Goal: Transaction & Acquisition: Obtain resource

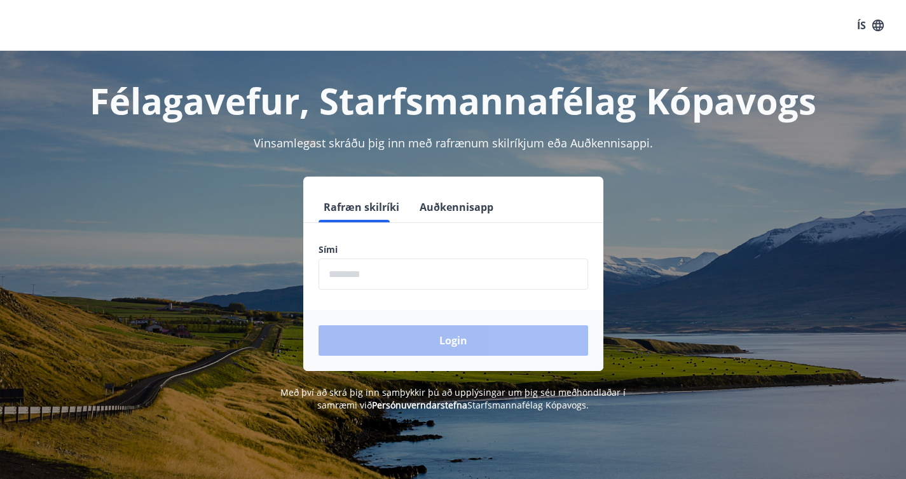
click at [350, 264] on input "phone" at bounding box center [452, 274] width 269 height 31
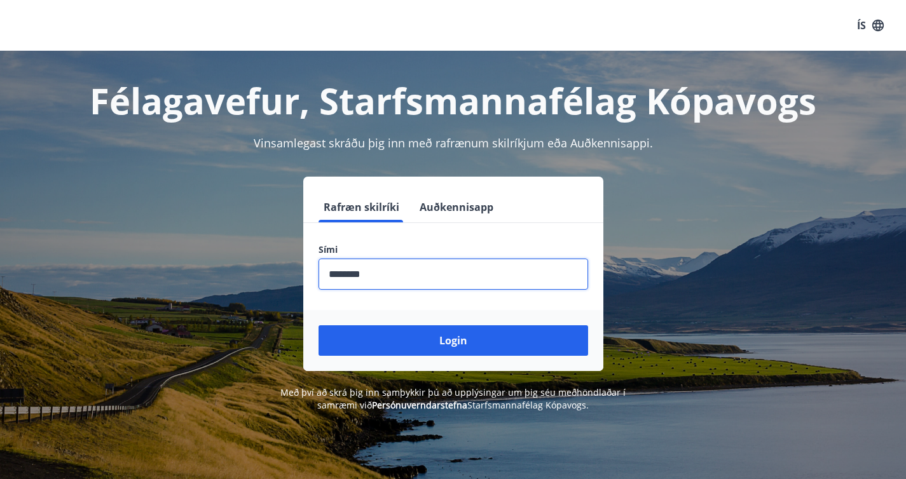
type input "********"
click at [318, 325] on button "Login" at bounding box center [452, 340] width 269 height 31
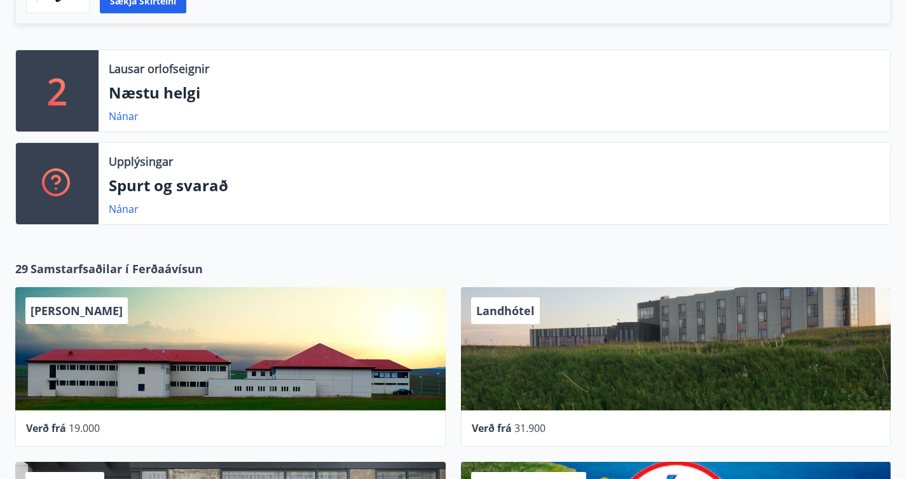
scroll to position [391, 0]
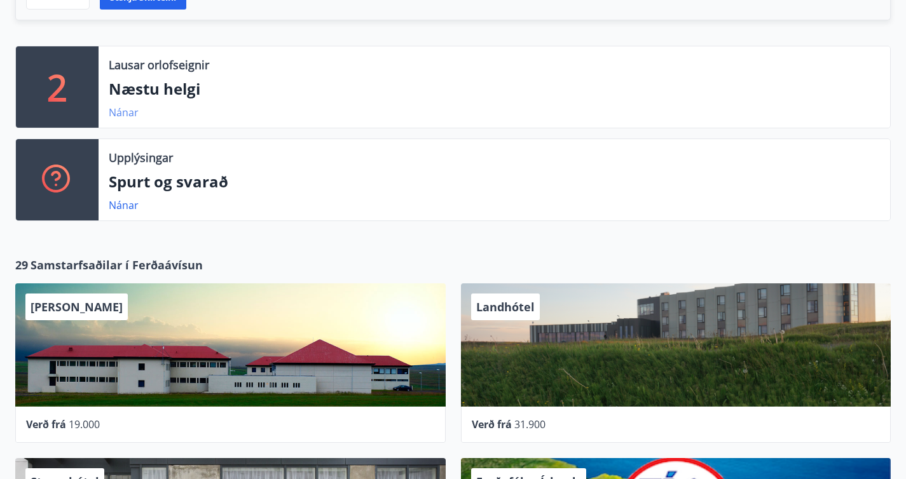
click at [128, 108] on link "Nánar" at bounding box center [124, 113] width 30 height 14
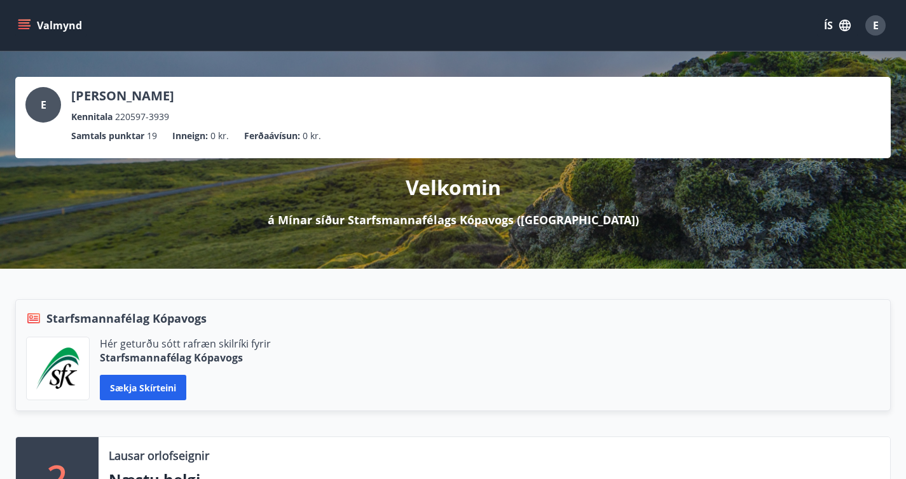
click at [22, 27] on icon "menu" at bounding box center [24, 25] width 13 height 13
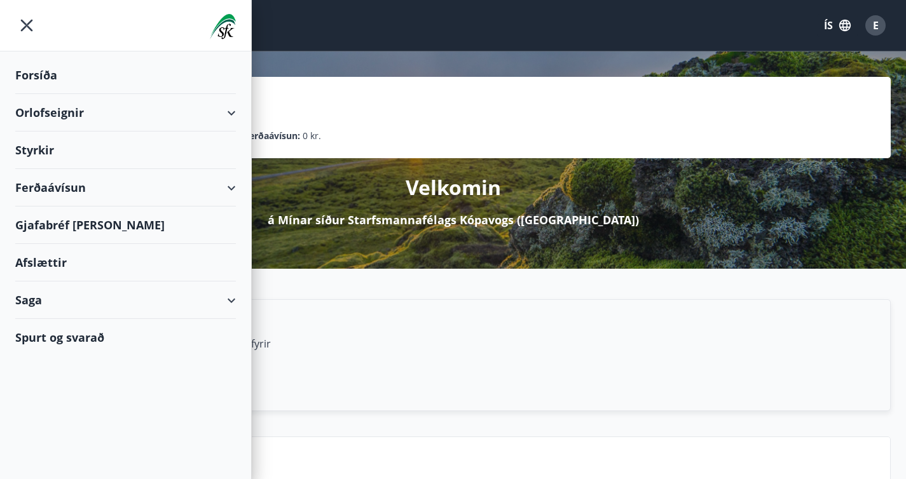
click at [100, 226] on div "Gjafabréf [PERSON_NAME]" at bounding box center [125, 225] width 221 height 37
